Goal: Find specific page/section: Find specific page/section

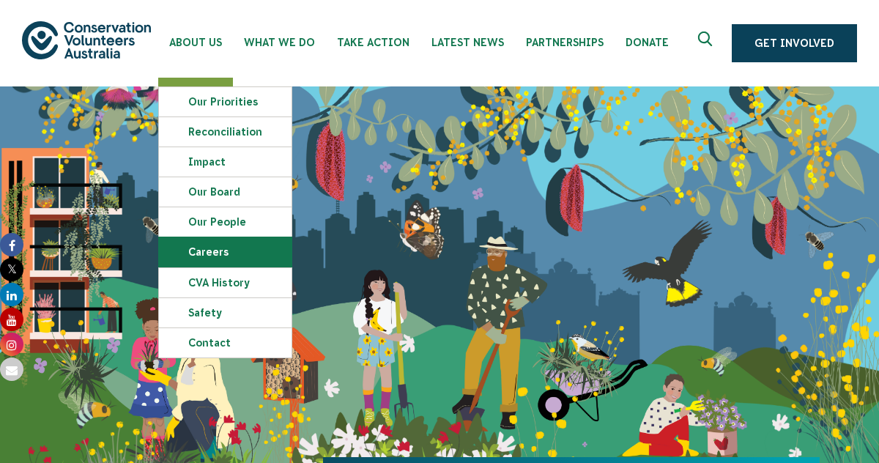
click at [215, 250] on link "Careers" at bounding box center [225, 251] width 133 height 29
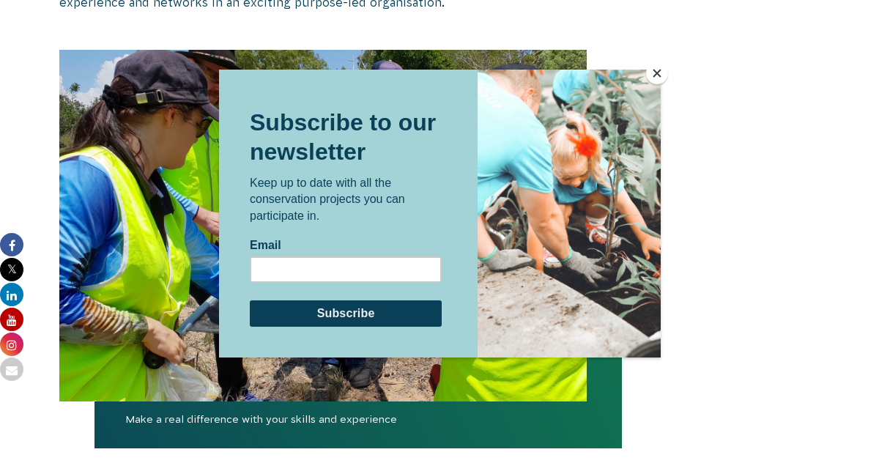
scroll to position [1305, 0]
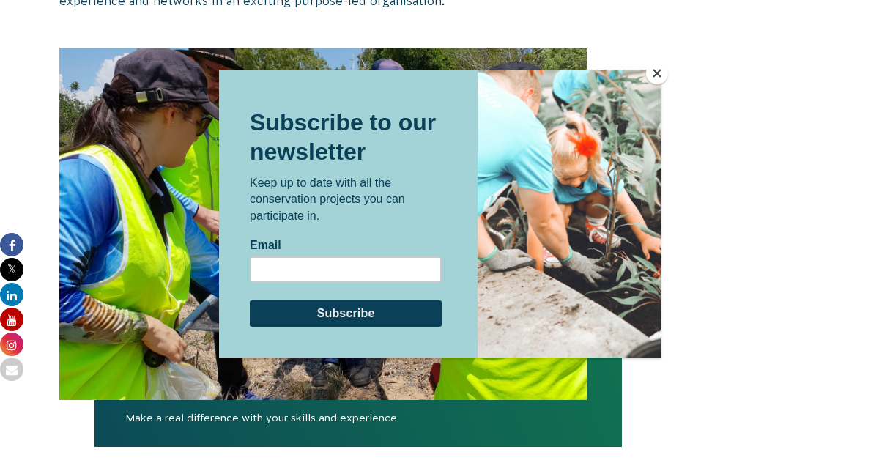
click at [656, 71] on button "Close" at bounding box center [657, 73] width 22 height 22
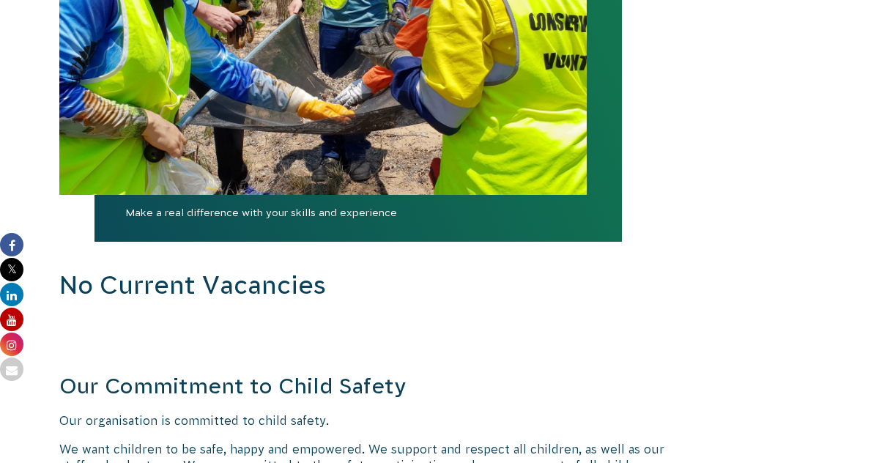
scroll to position [1195, 0]
